Goal: Task Accomplishment & Management: Use online tool/utility

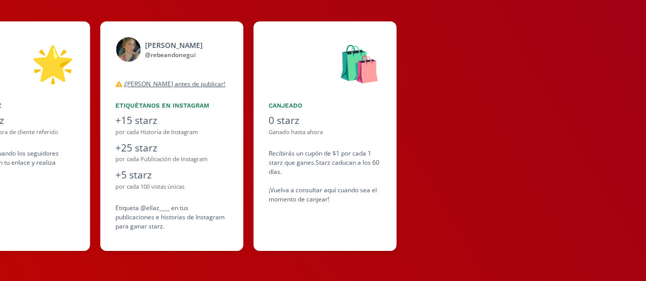
scroll to position [0, 613]
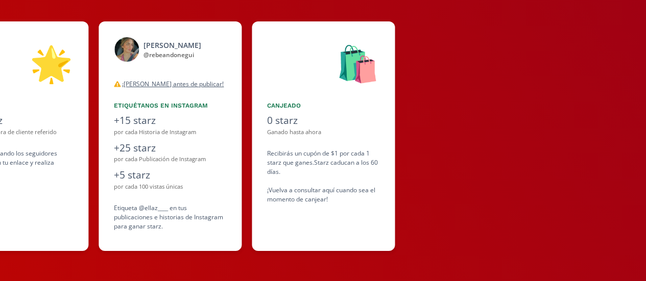
click at [346, 79] on div "🛍️" at bounding box center [323, 63] width 112 height 52
click at [285, 200] on div "Recibirás un cupón de $1 por cada 1 starz que ganes. Starz caducan a los 60 día…" at bounding box center [323, 176] width 112 height 55
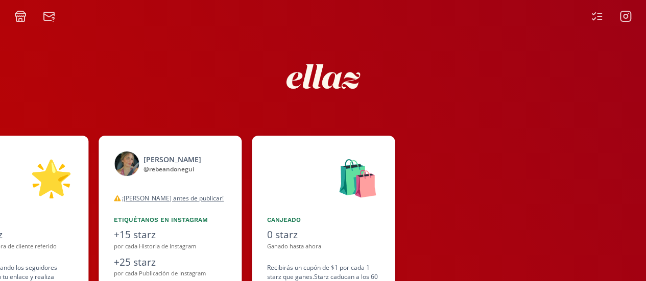
click at [599, 15] on icon at bounding box center [597, 16] width 12 height 12
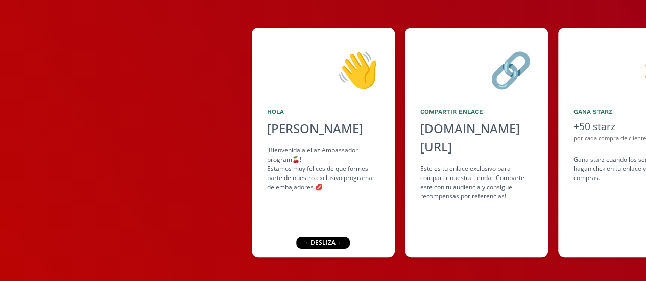
scroll to position [110, 0]
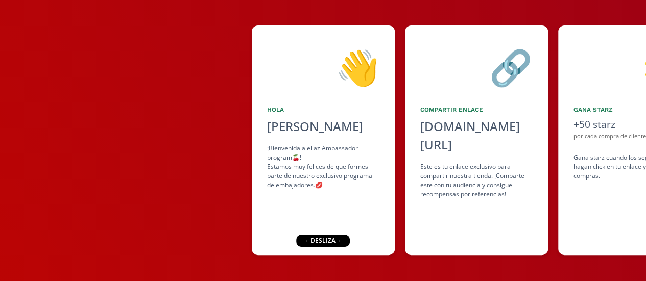
click at [368, 73] on div "👋" at bounding box center [323, 67] width 112 height 52
click at [360, 136] on div "👋 Hola Rebeca Andonegui ¡Bienvenida a ellaz Ambassador program🍒! Estamos muy fe…" at bounding box center [323, 141] width 143 height 230
